Goal: Navigation & Orientation: Find specific page/section

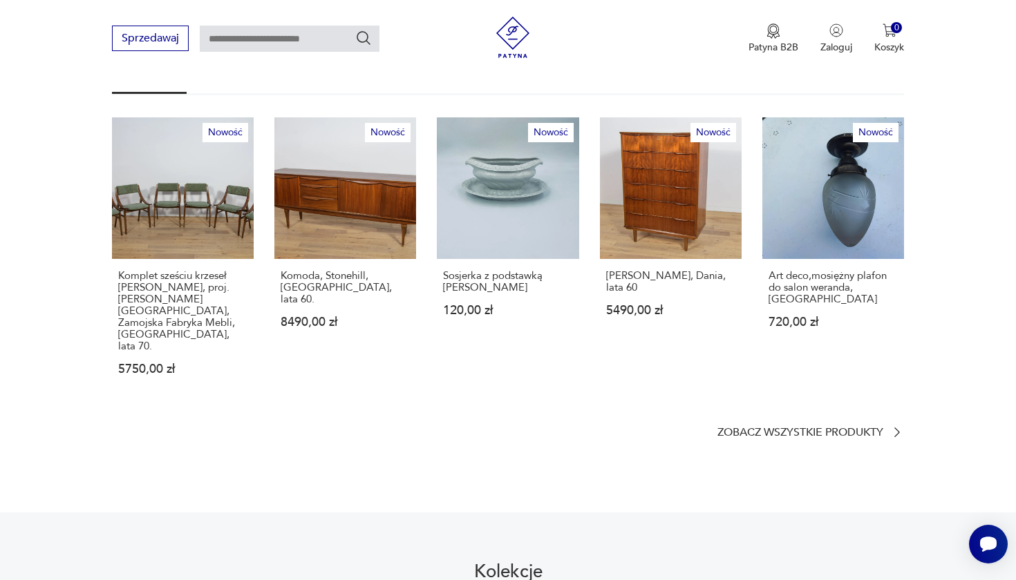
scroll to position [859, 0]
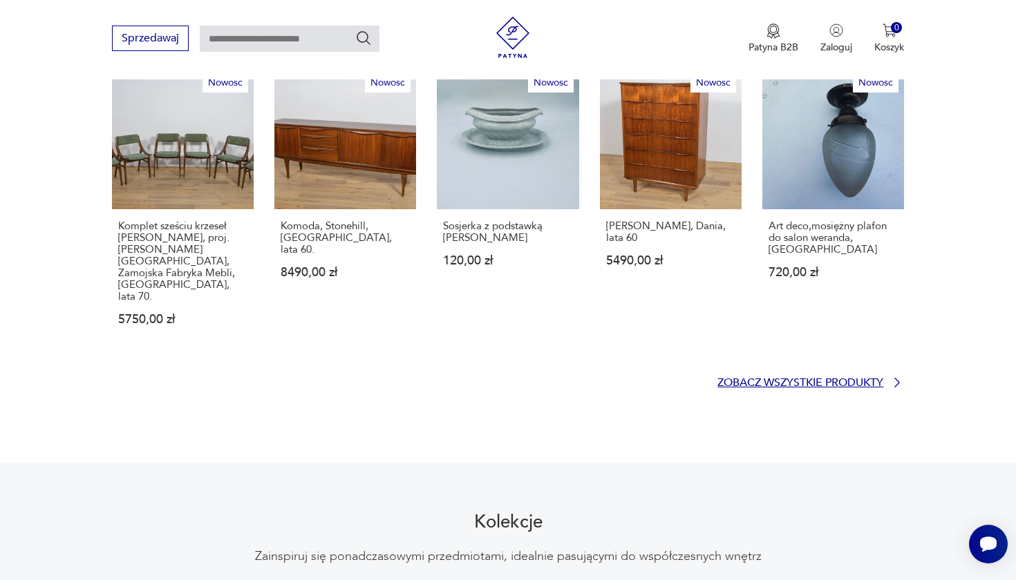
click at [801, 379] on p "Zobacz wszystkie produkty" at bounding box center [800, 383] width 166 height 9
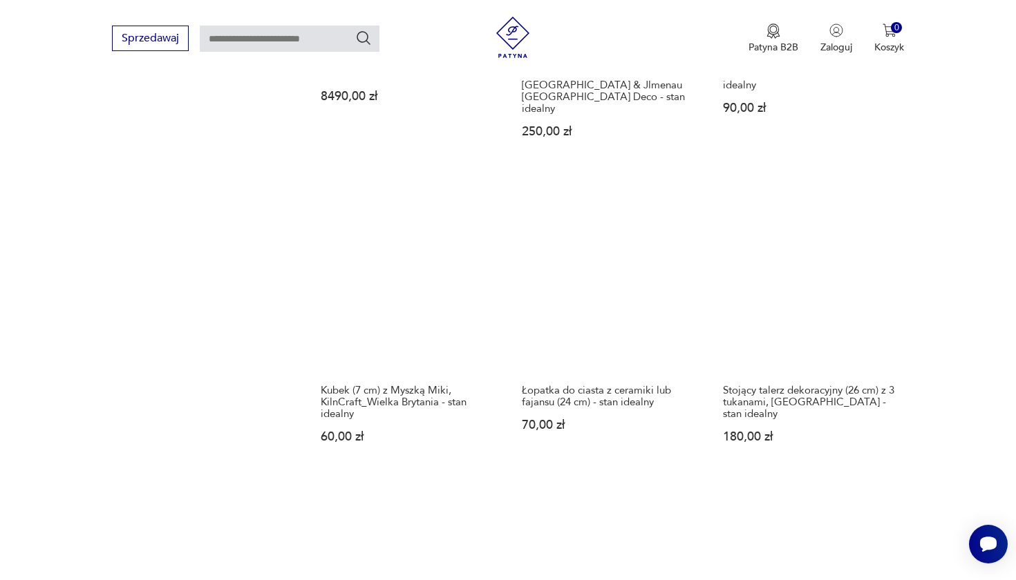
scroll to position [1202, 0]
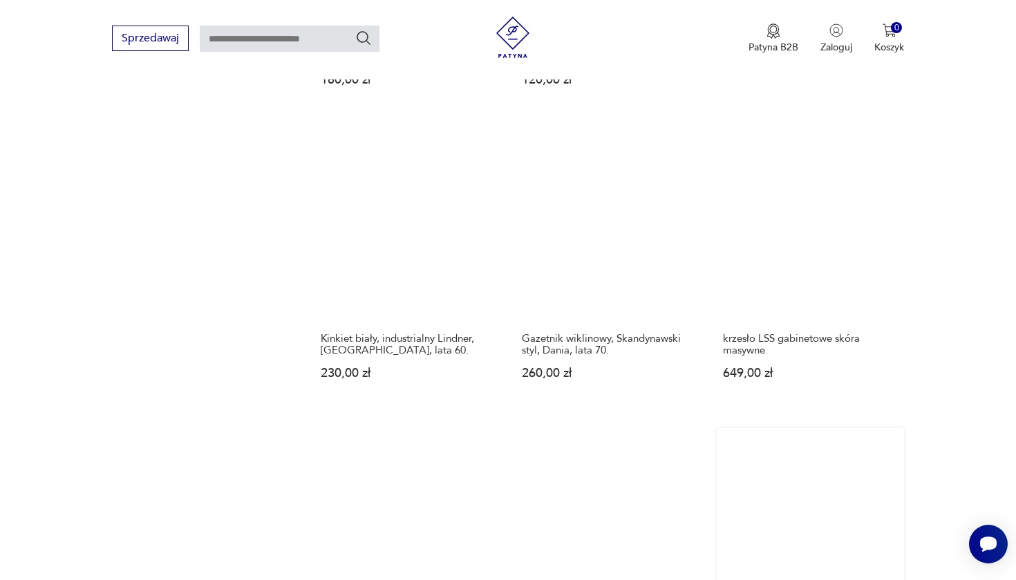
scroll to position [1275, 0]
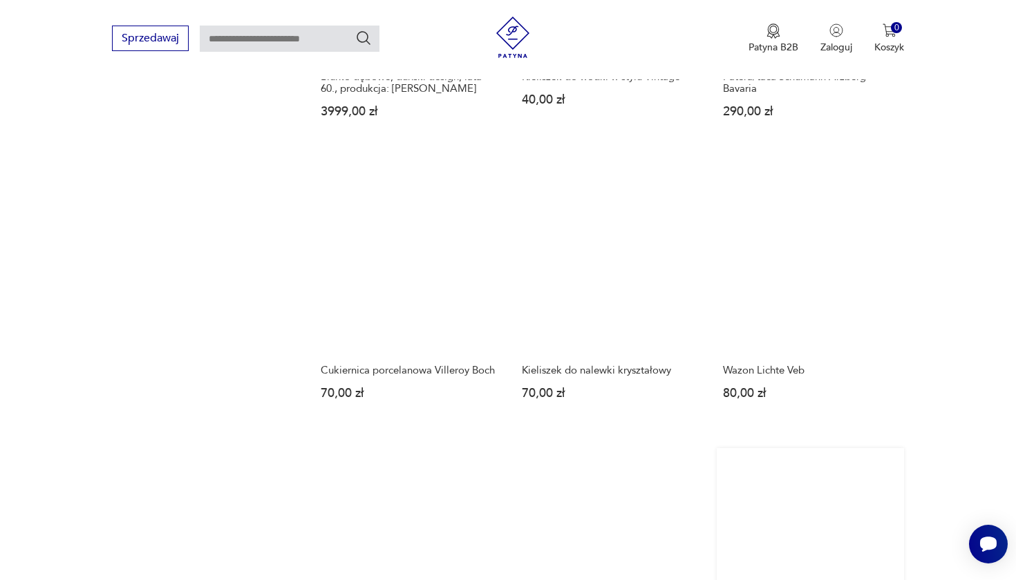
scroll to position [1255, 0]
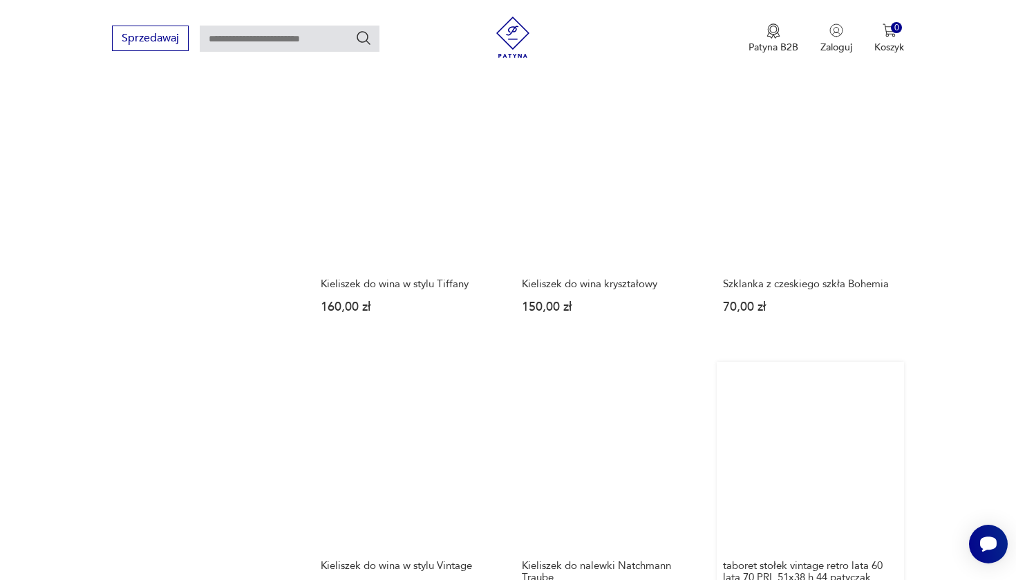
scroll to position [1247, 0]
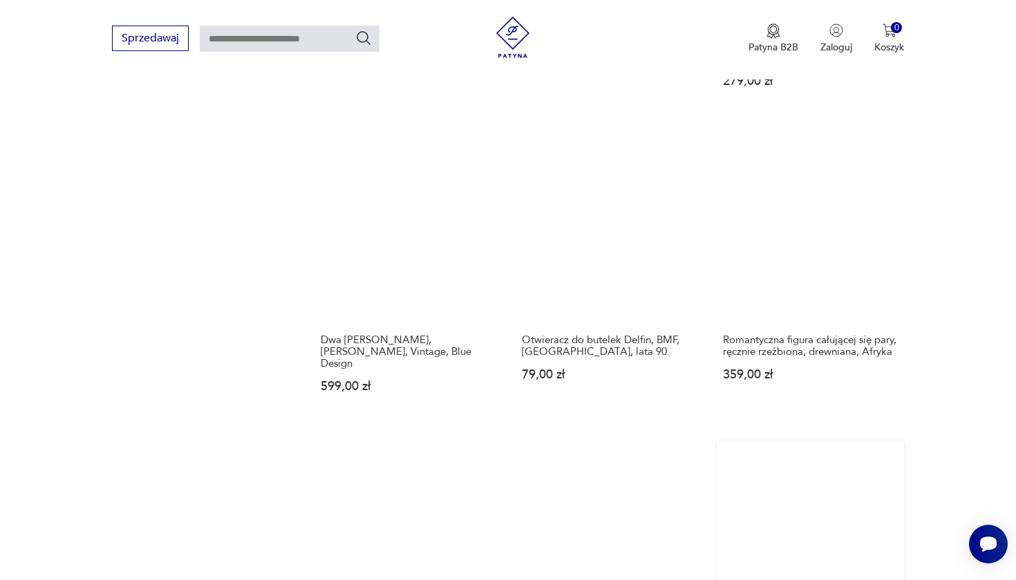
scroll to position [1253, 0]
